Goal: Register for event/course

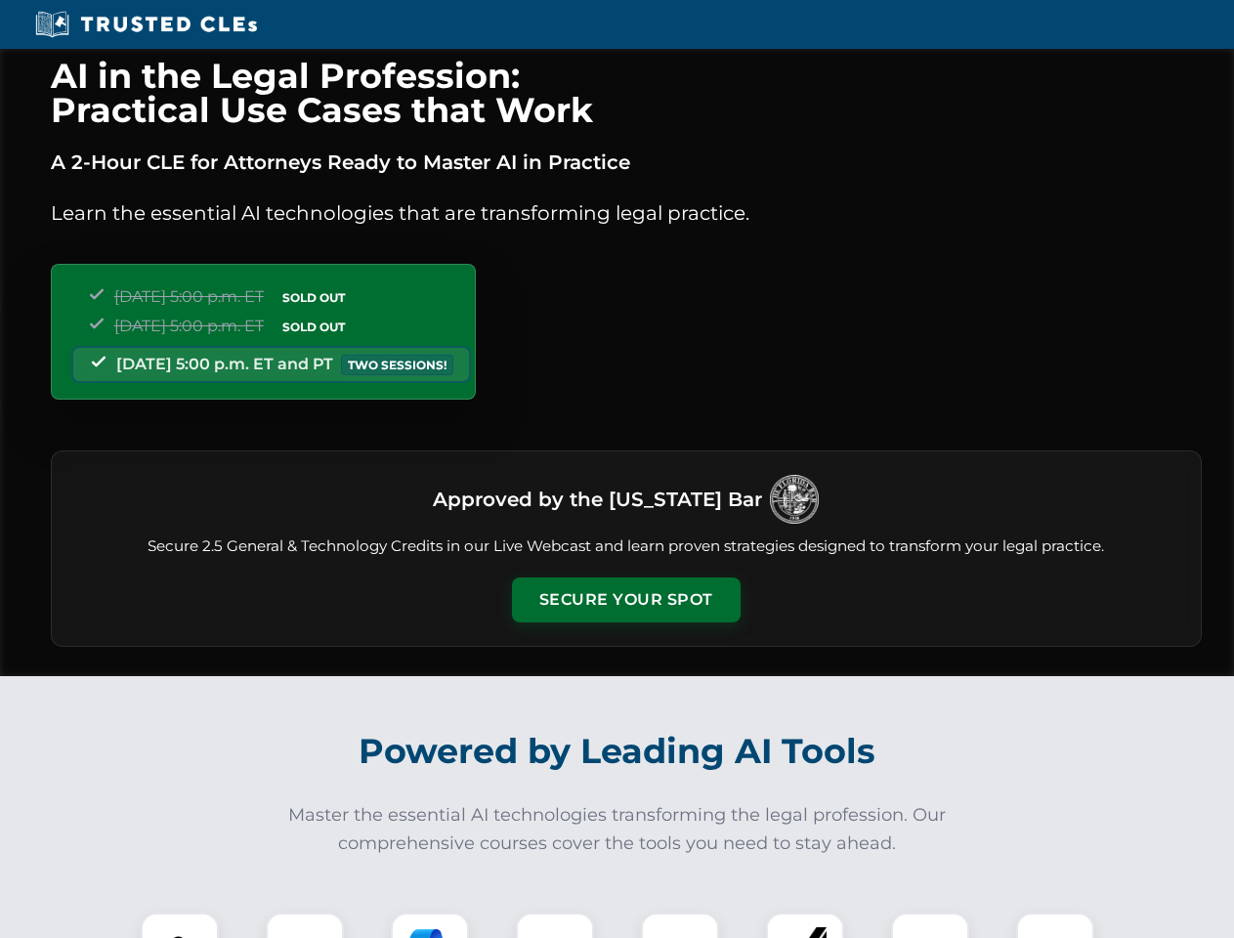
click at [625, 600] on button "Secure Your Spot" at bounding box center [626, 599] width 229 height 45
click at [180, 925] on img at bounding box center [179, 951] width 57 height 57
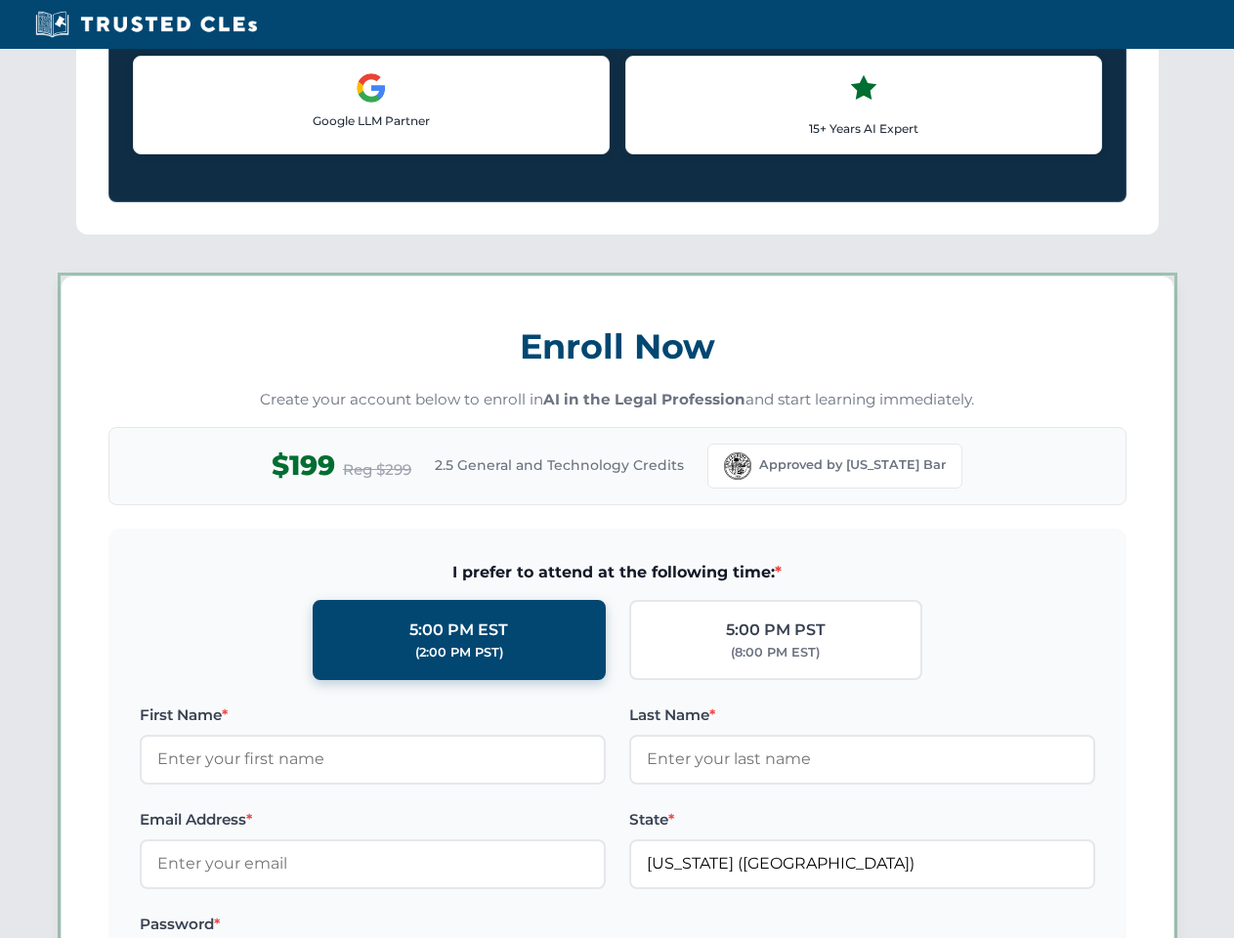
click at [430, 925] on label "Password *" at bounding box center [373, 923] width 466 height 23
